Goal: Task Accomplishment & Management: Manage account settings

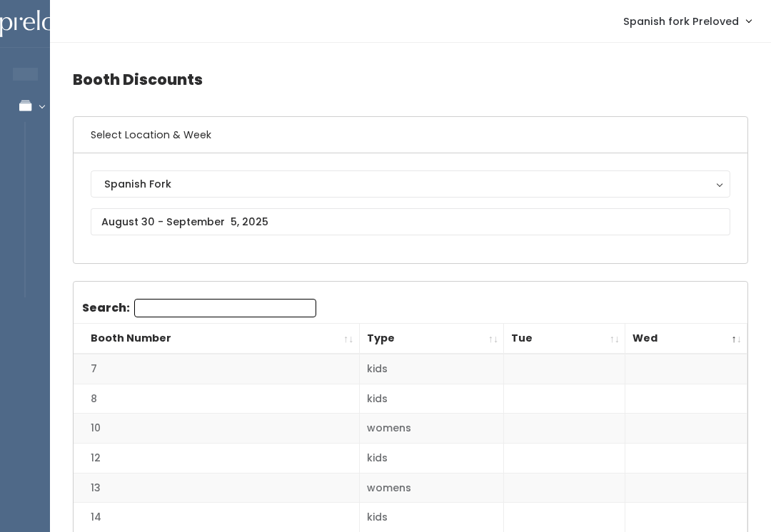
scroll to position [1, 0]
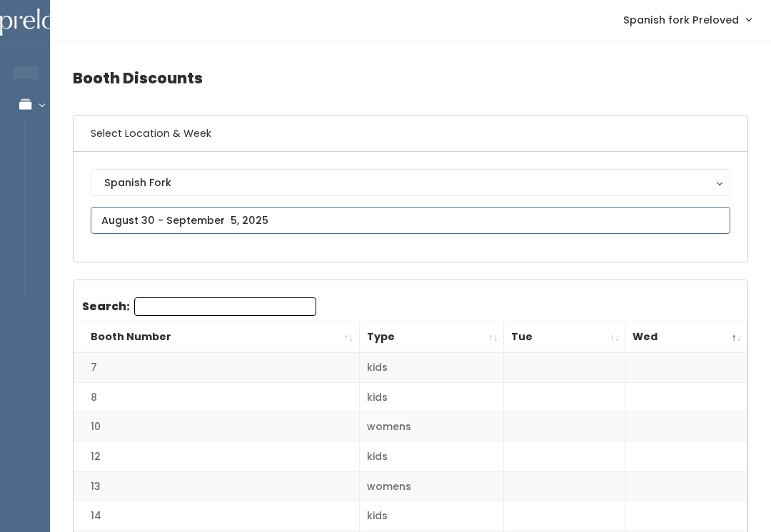
click at [234, 214] on input "text" at bounding box center [411, 221] width 640 height 27
type input "August 30 to September 5"
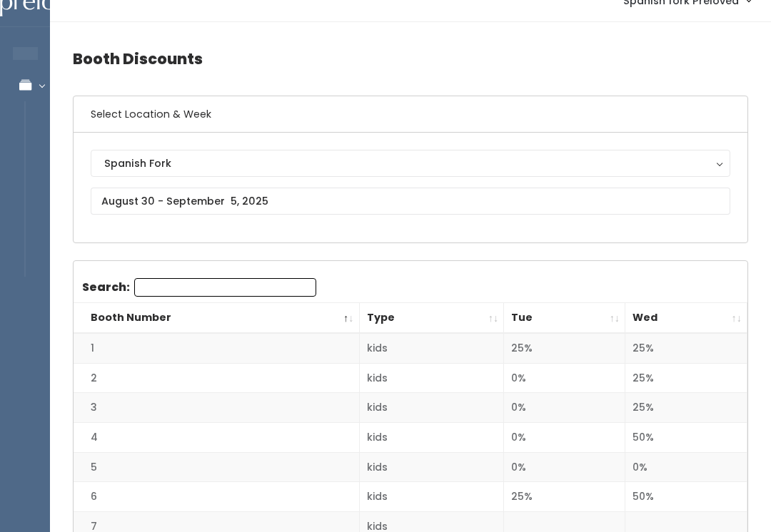
scroll to position [22, 0]
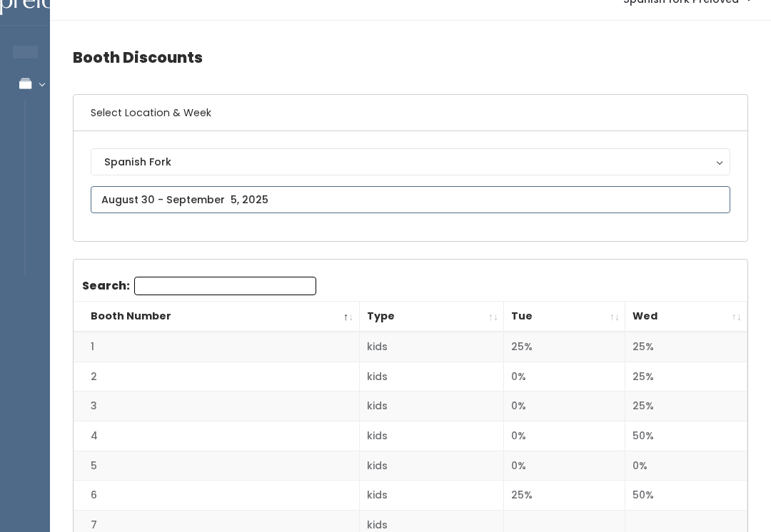
click at [302, 193] on input "text" at bounding box center [411, 199] width 640 height 27
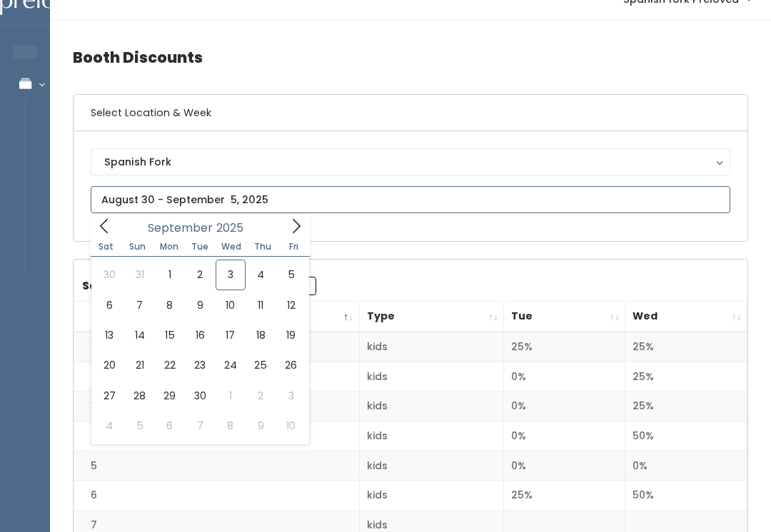
type input "September 6 to September 12"
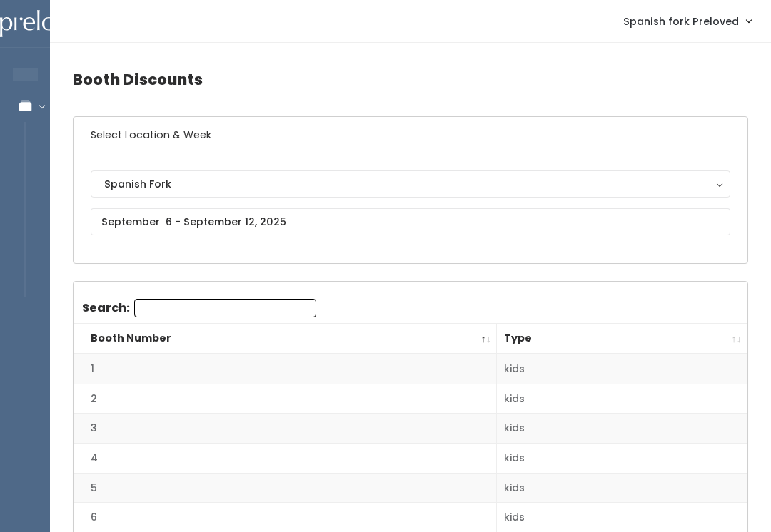
click at [658, 197] on button "Spanish Fork" at bounding box center [411, 184] width 640 height 27
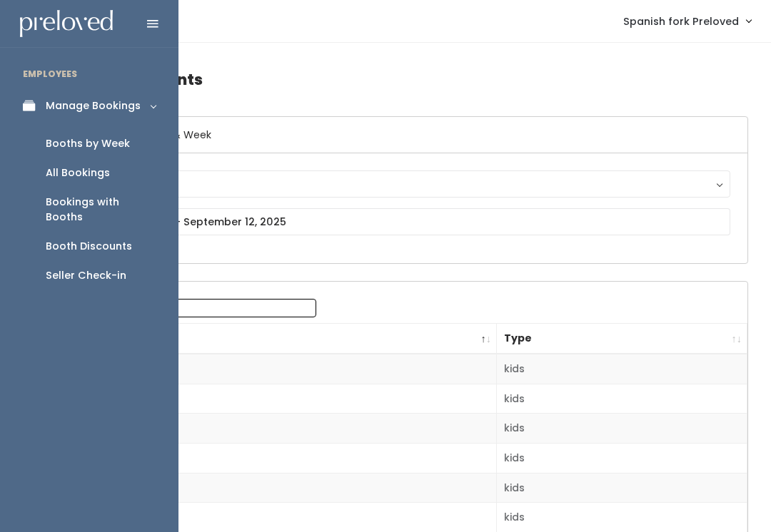
click at [133, 136] on link "Booths by Week" at bounding box center [89, 143] width 178 height 29
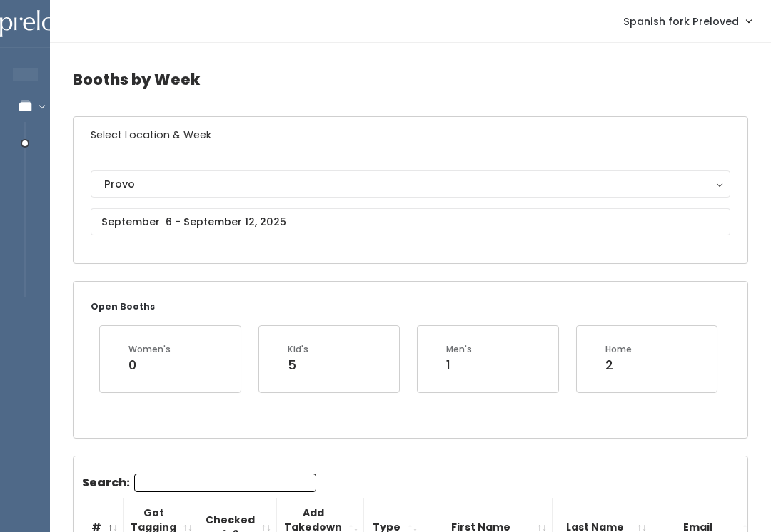
click at [433, 187] on div "Provo" at bounding box center [410, 184] width 612 height 16
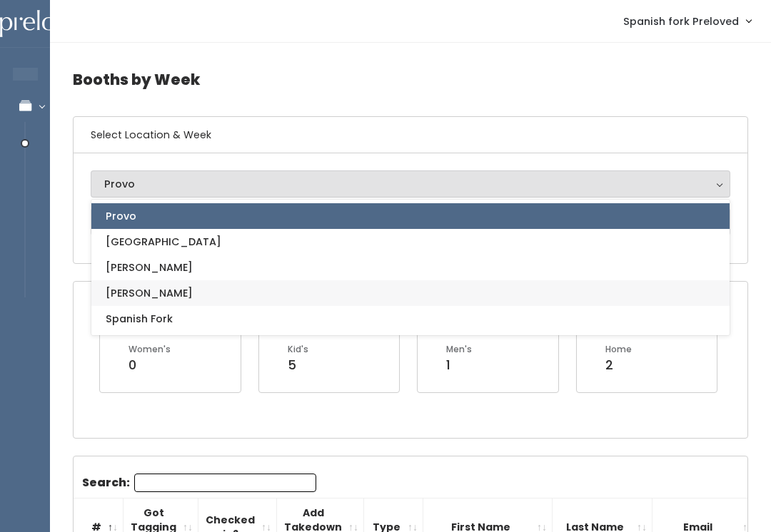
click at [315, 306] on link "[PERSON_NAME]" at bounding box center [410, 294] width 638 height 26
select select "3"
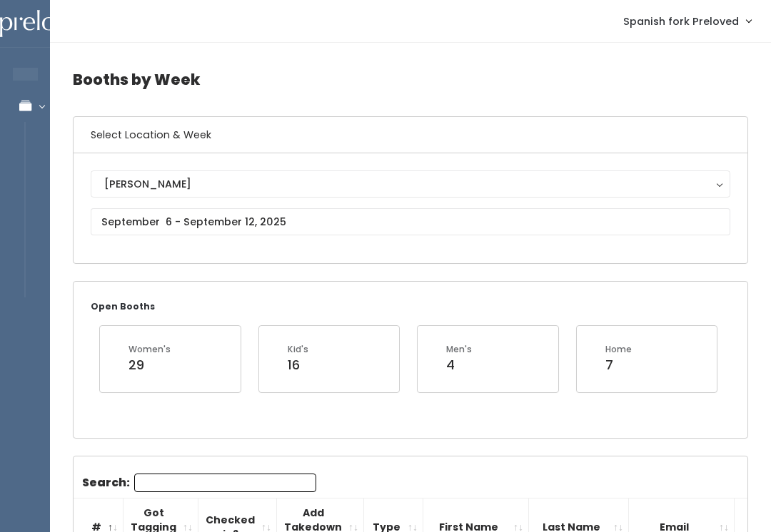
click at [359, 183] on div "[PERSON_NAME]" at bounding box center [410, 184] width 612 height 16
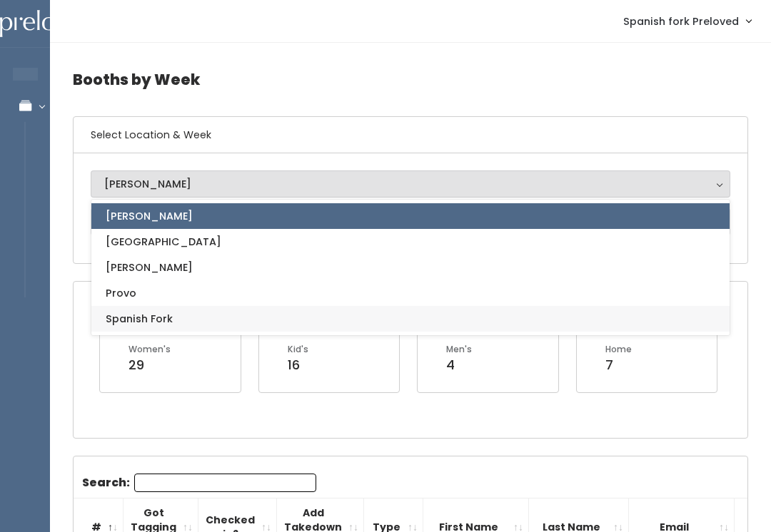
click at [310, 311] on link "Spanish Fork" at bounding box center [410, 319] width 638 height 26
select select "2"
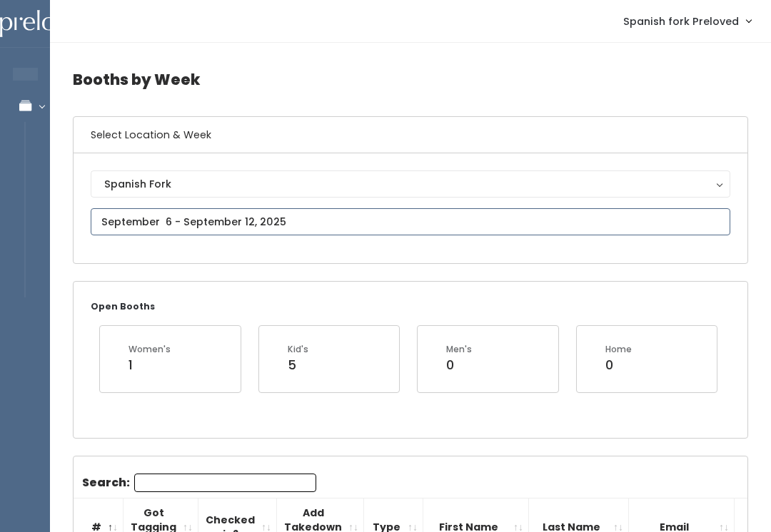
click at [355, 210] on input "text" at bounding box center [411, 221] width 640 height 27
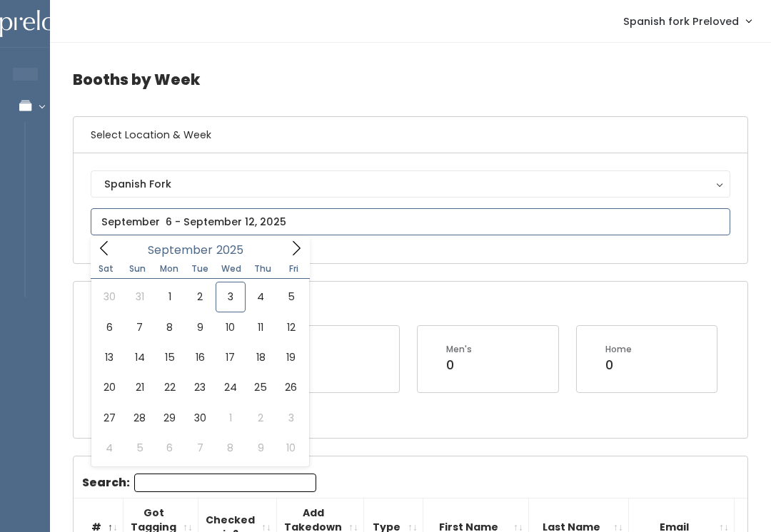
type input "September 6 to September 12"
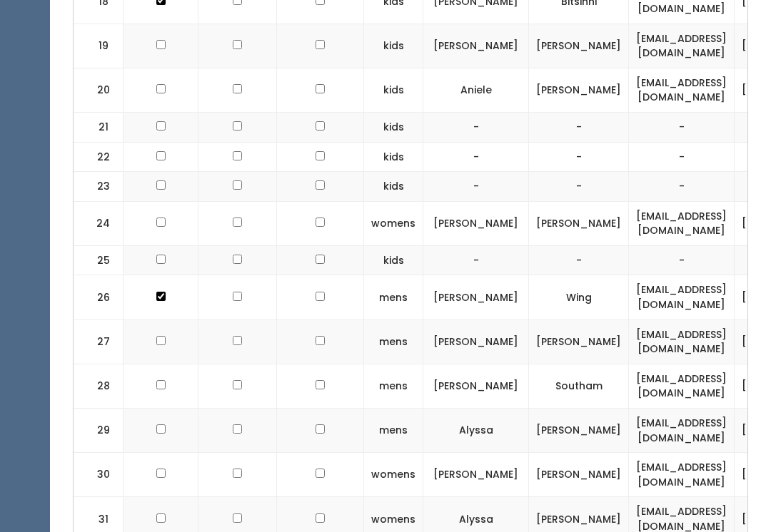
scroll to position [1349, 0]
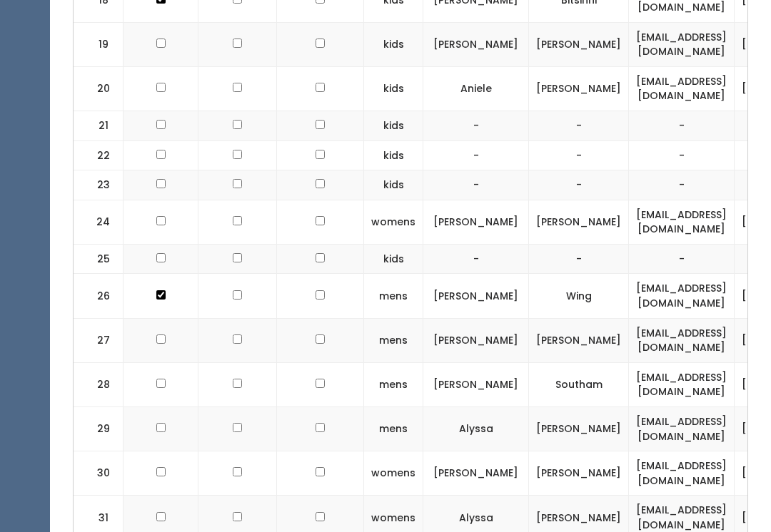
checkbox input "true"
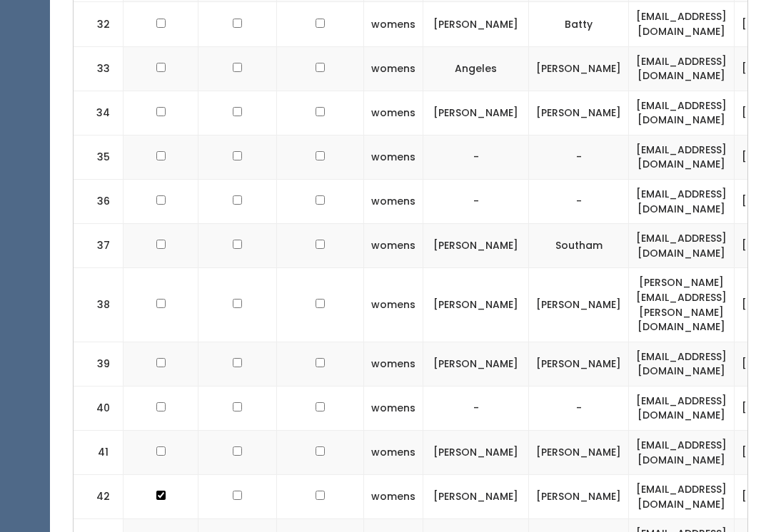
scroll to position [1889, 0]
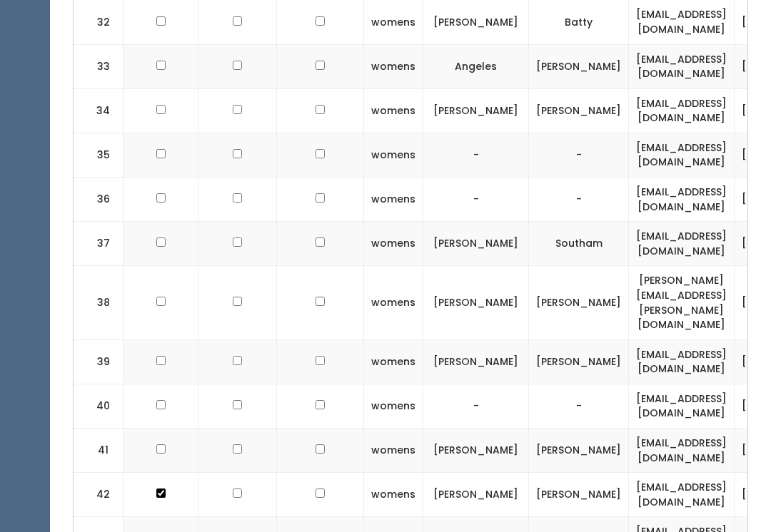
click at [168, 222] on td at bounding box center [160, 244] width 75 height 44
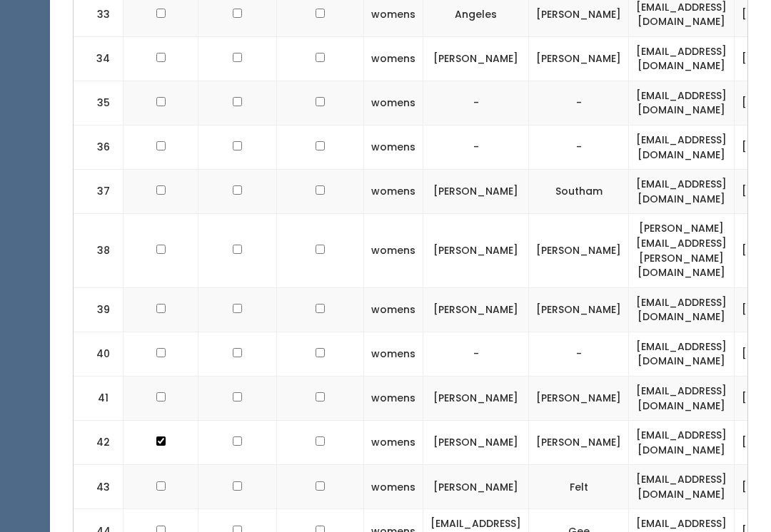
scroll to position [1907, 0]
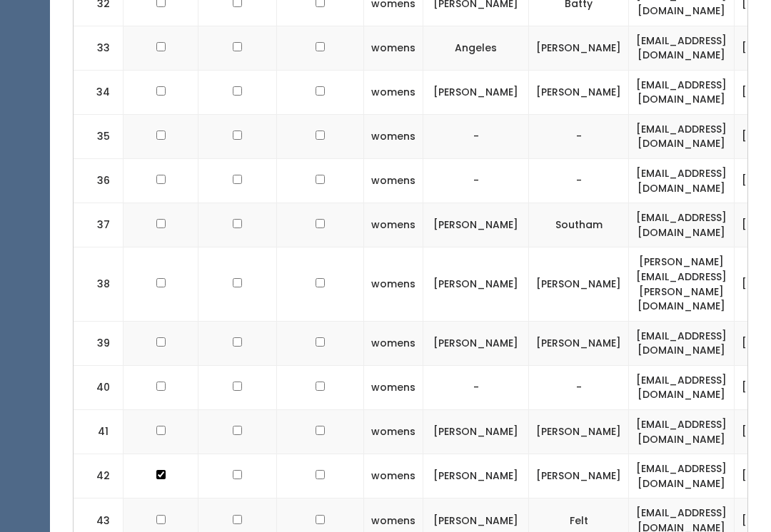
checkbox input "true"
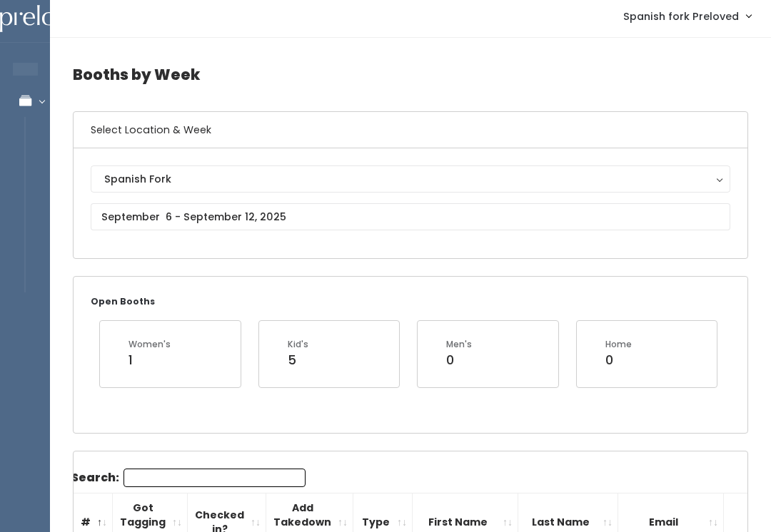
scroll to position [6, 0]
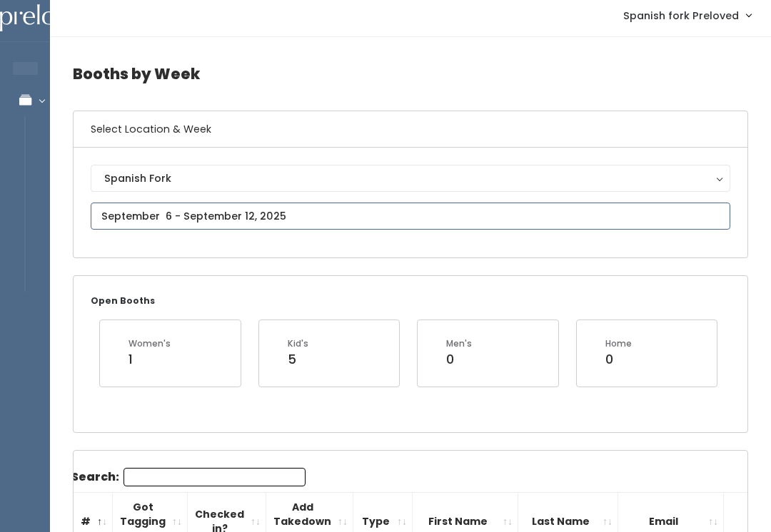
click at [328, 217] on input "text" at bounding box center [411, 216] width 640 height 27
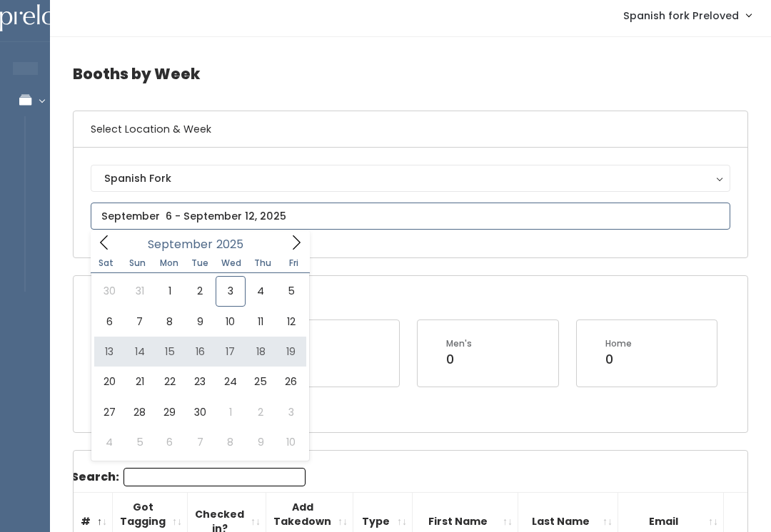
type input "September 13 to September 19"
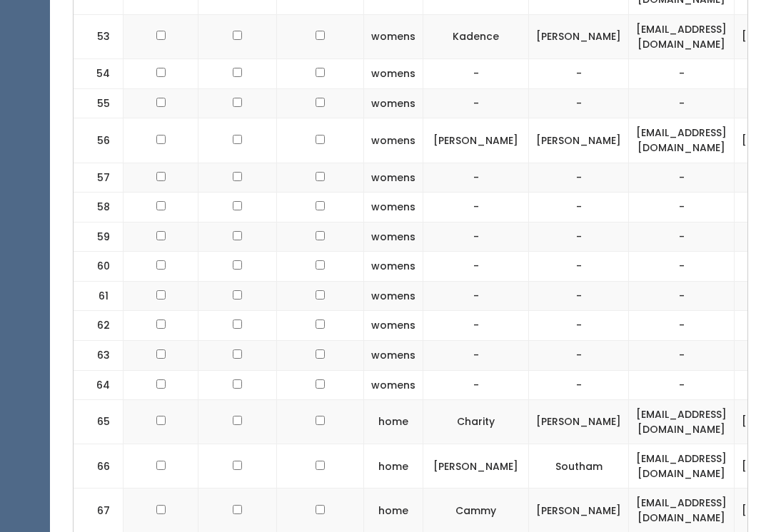
scroll to position [2967, 0]
click at [171, 445] on td at bounding box center [160, 467] width 75 height 44
checkbox input "true"
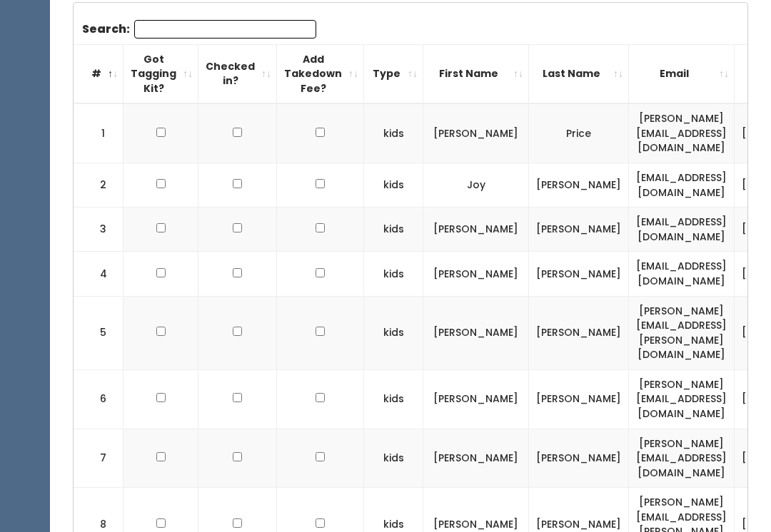
scroll to position [0, 0]
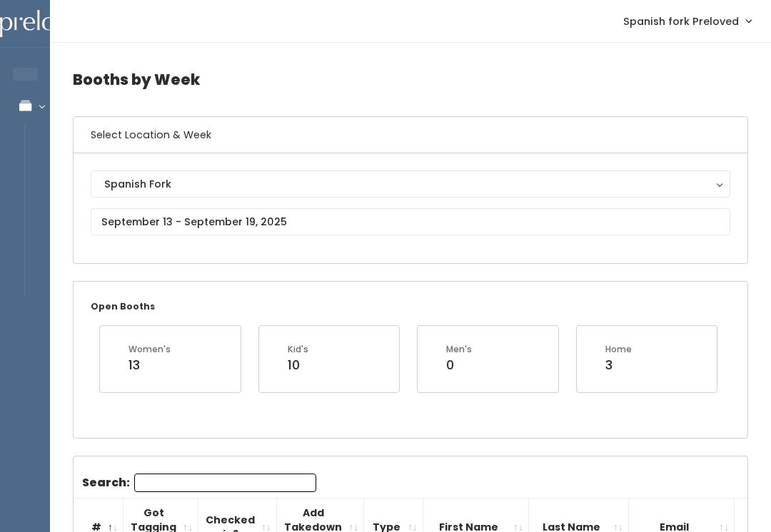
click at [276, 196] on button "Spanish Fork" at bounding box center [411, 184] width 640 height 27
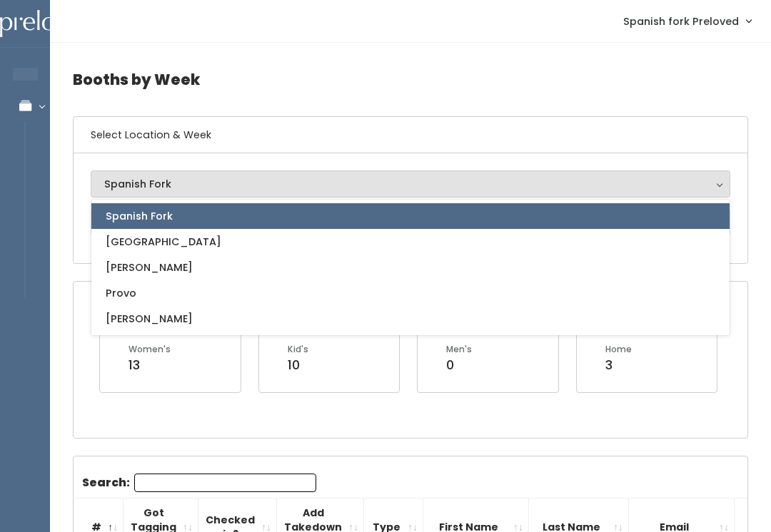
click at [132, 401] on div "Women's 13" at bounding box center [170, 367] width 159 height 84
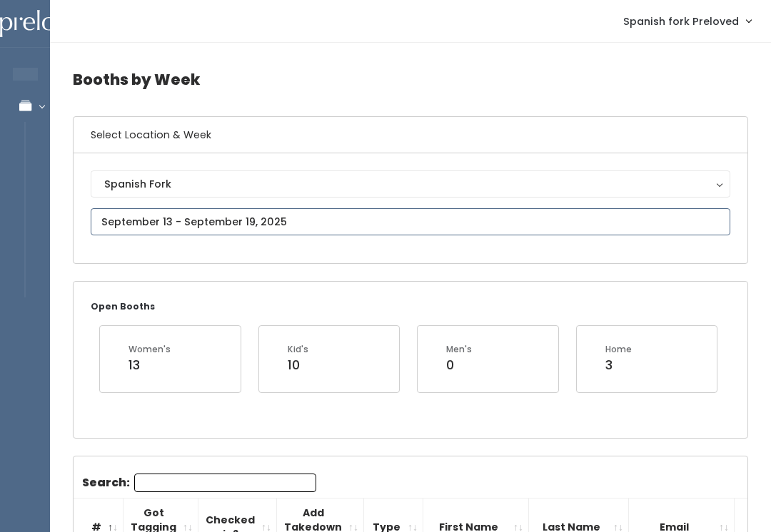
click at [205, 222] on input "text" at bounding box center [411, 221] width 640 height 27
type input "September 6 to September 12"
click at [251, 474] on input "Search:" at bounding box center [225, 483] width 182 height 19
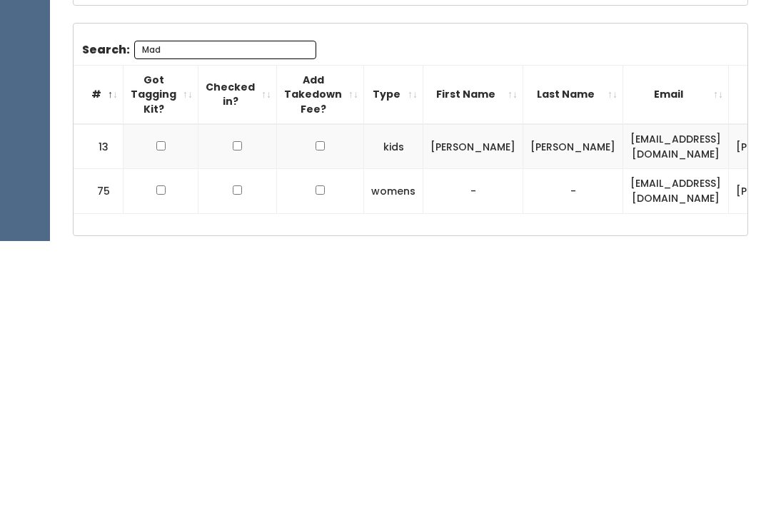
scroll to position [148, 0]
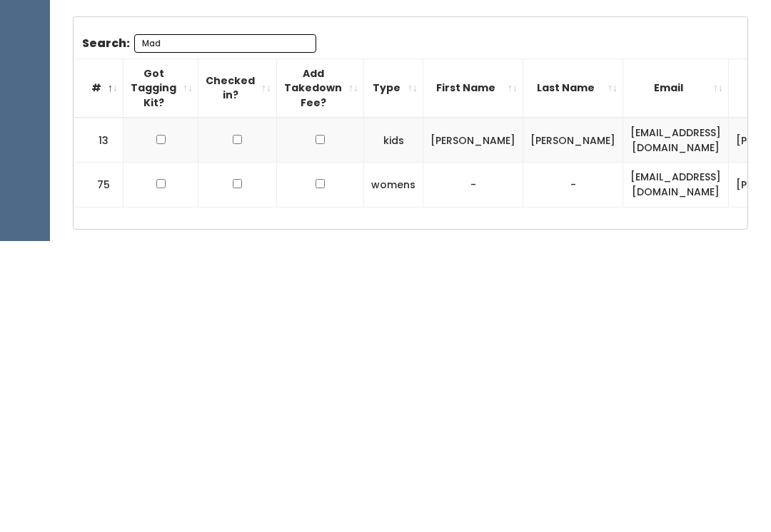
type input "Mad"
click at [161, 426] on input "checkbox" at bounding box center [160, 430] width 9 height 9
checkbox input "true"
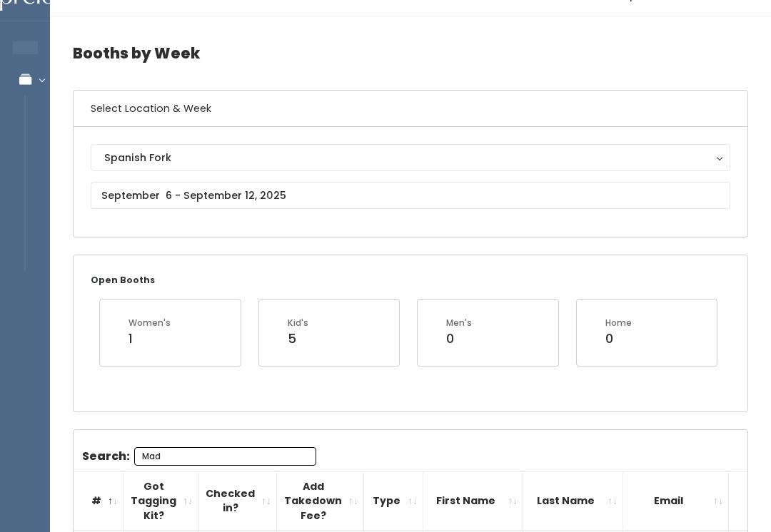
scroll to position [0, 0]
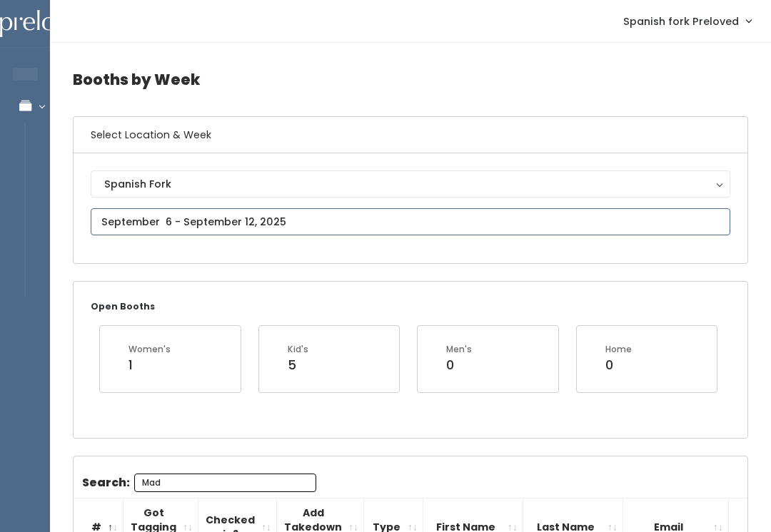
click at [296, 219] on input "text" at bounding box center [411, 221] width 640 height 27
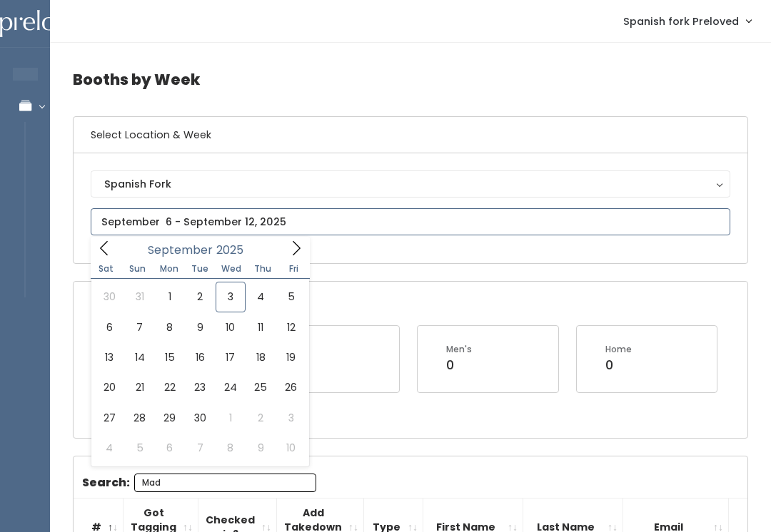
type input "August 30 to September 5"
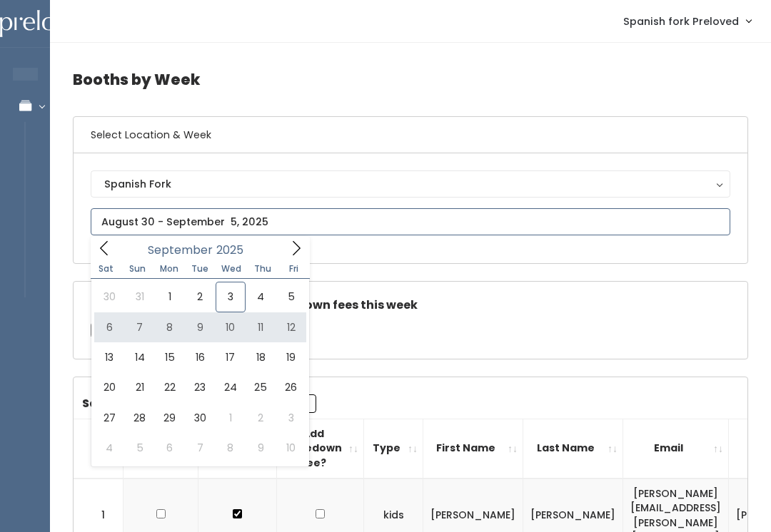
type input "[DATE] to [DATE]"
